Goal: Download file/media

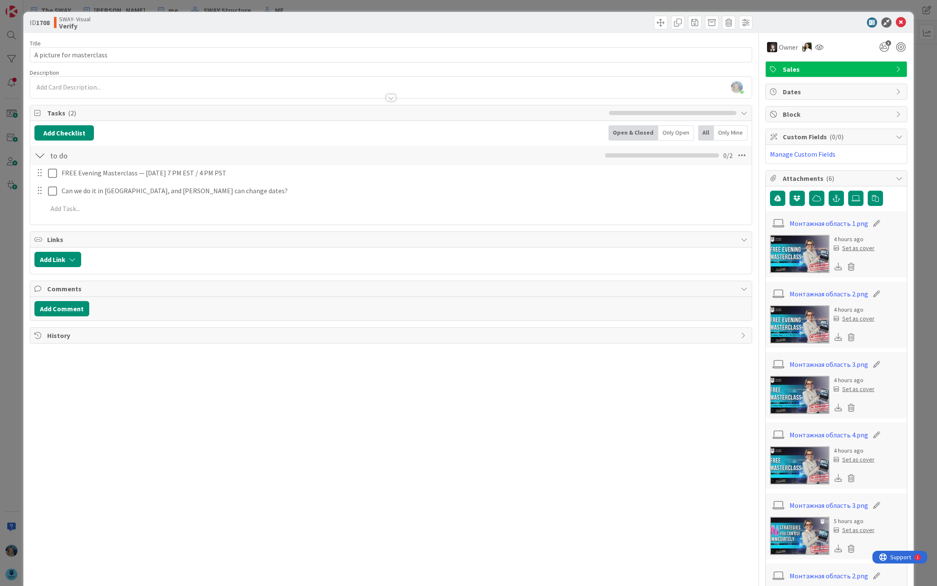
click at [785, 320] on img at bounding box center [799, 324] width 59 height 38
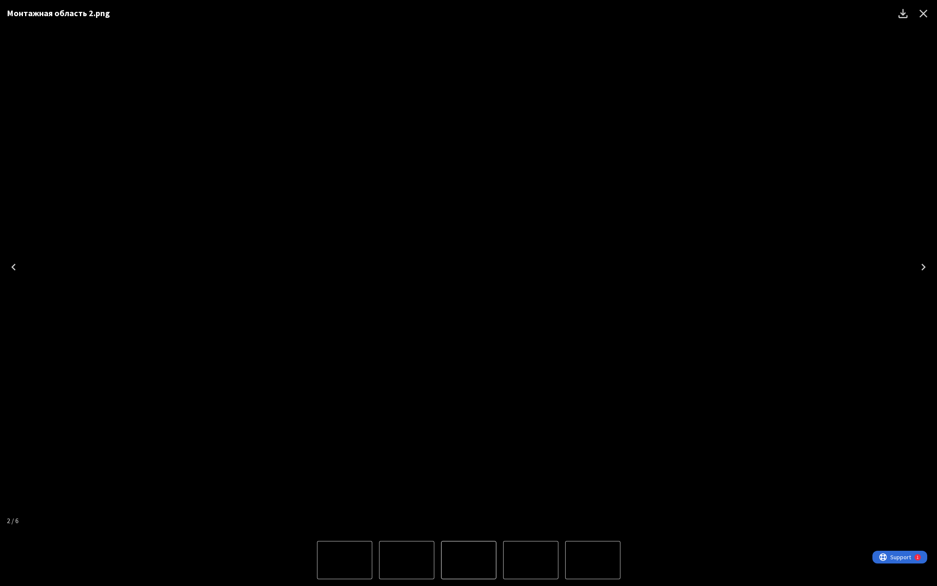
click at [344, 560] on img "6 of 6" at bounding box center [344, 560] width 0 height 0
click at [406, 560] on img "5 of 6" at bounding box center [406, 560] width 0 height 0
click at [468, 560] on img "5 of 6" at bounding box center [468, 560] width 0 height 0
click at [593, 560] on img "1 of 6" at bounding box center [593, 560] width 0 height 0
click at [344, 560] on img "5 of 6" at bounding box center [344, 560] width 0 height 0
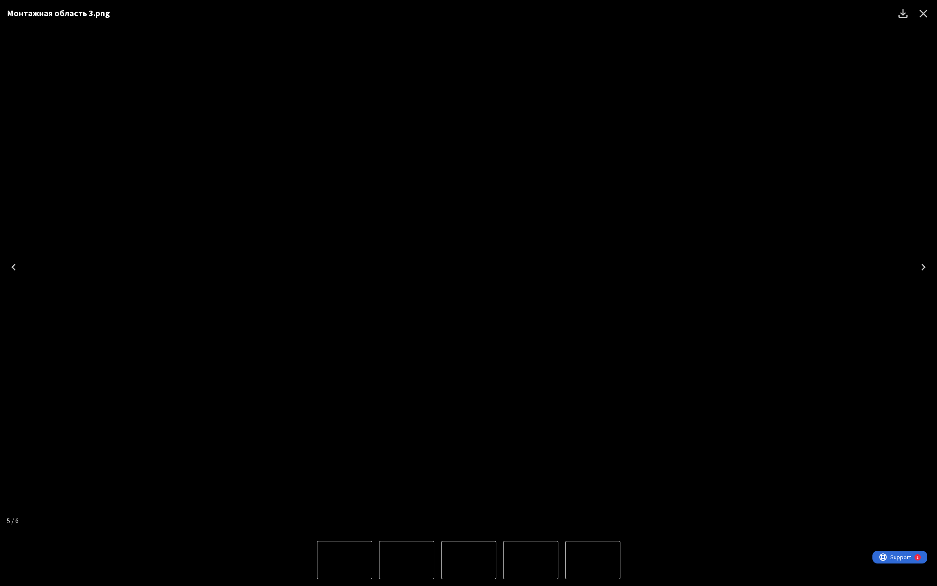
click at [530, 560] on img "6 of 6" at bounding box center [530, 560] width 0 height 0
click at [904, 4] on button "Download" at bounding box center [902, 13] width 20 height 20
click at [593, 560] on img "2 of 6" at bounding box center [593, 560] width 0 height 0
click at [900, 14] on icon "Download" at bounding box center [903, 14] width 14 height 14
click at [344, 560] on img "6 of 6" at bounding box center [344, 560] width 0 height 0
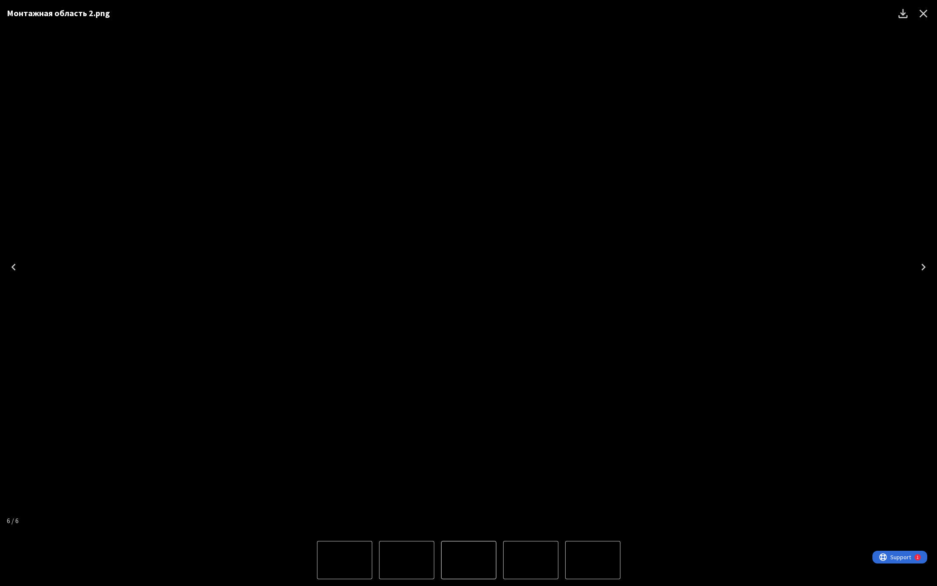
click at [468, 267] on img "6 of 6" at bounding box center [468, 267] width 0 height 0
click at [15, 266] on icon "Previous" at bounding box center [14, 267] width 14 height 14
click at [17, 267] on icon "Previous" at bounding box center [14, 267] width 14 height 14
